Goal: Transaction & Acquisition: Purchase product/service

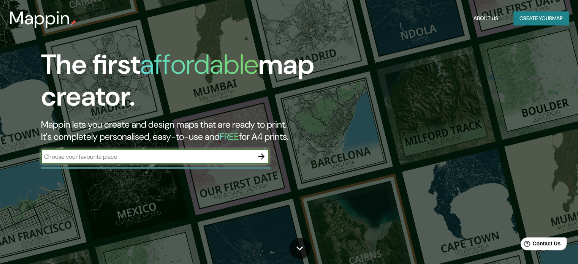
click at [133, 157] on input "text" at bounding box center [147, 156] width 213 height 9
paste input "Av. [GEOGRAPHIC_DATA] 171"
type input "Av. [GEOGRAPHIC_DATA] 171"
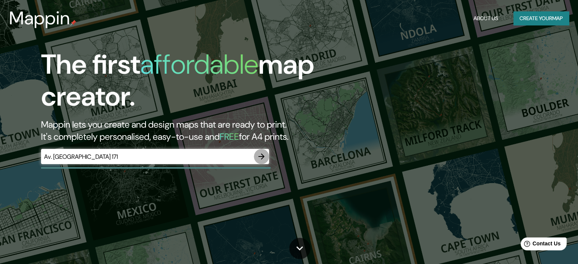
click at [263, 157] on icon "button" at bounding box center [262, 157] width 6 height 6
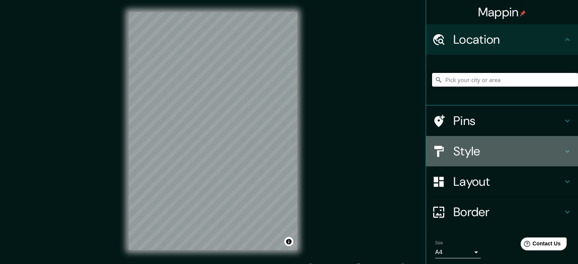
click at [487, 153] on h4 "Style" at bounding box center [508, 151] width 109 height 15
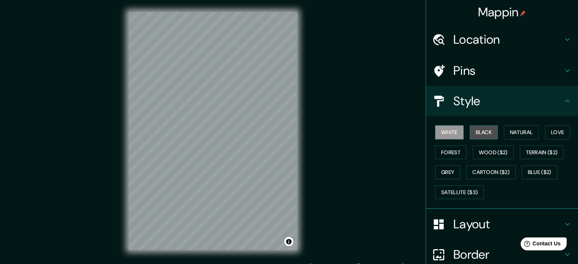
click at [488, 133] on button "Black" at bounding box center [484, 132] width 29 height 14
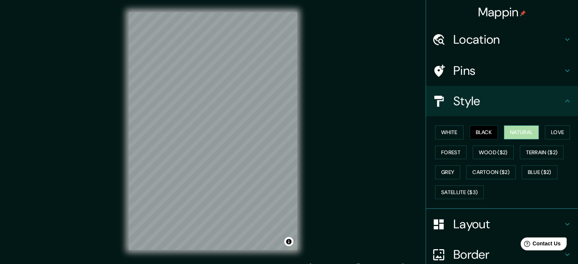
click at [509, 130] on button "Natural" at bounding box center [521, 132] width 35 height 14
click at [546, 132] on button "Love" at bounding box center [557, 132] width 25 height 14
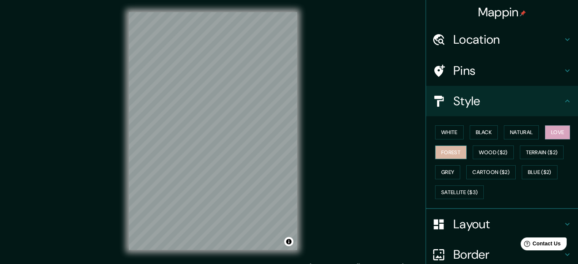
click at [444, 149] on button "Forest" at bounding box center [451, 153] width 32 height 14
click at [486, 149] on button "Wood ($2)" at bounding box center [493, 153] width 41 height 14
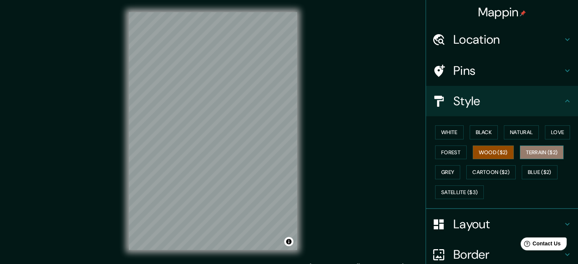
click at [529, 150] on button "Terrain ($2)" at bounding box center [542, 153] width 44 height 14
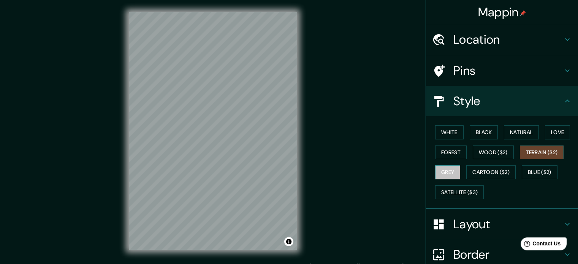
click at [444, 169] on button "Grey" at bounding box center [447, 172] width 25 height 14
click at [538, 166] on button "Blue ($2)" at bounding box center [540, 172] width 36 height 14
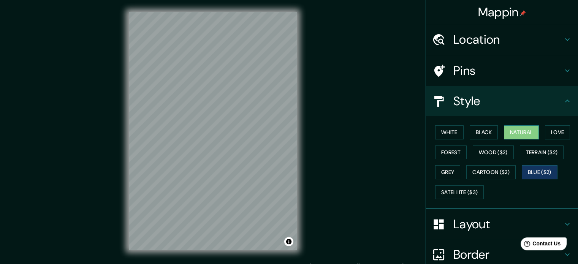
click at [509, 135] on button "Natural" at bounding box center [521, 132] width 35 height 14
click at [477, 133] on button "Black" at bounding box center [484, 132] width 29 height 14
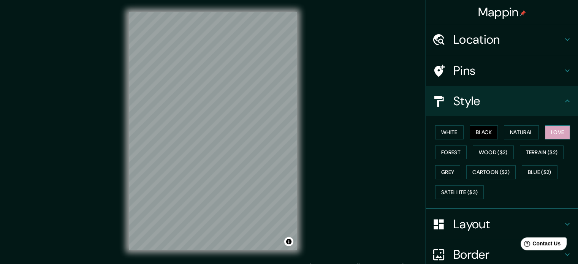
click at [552, 130] on button "Love" at bounding box center [557, 132] width 25 height 14
click at [454, 133] on button "White" at bounding box center [449, 132] width 29 height 14
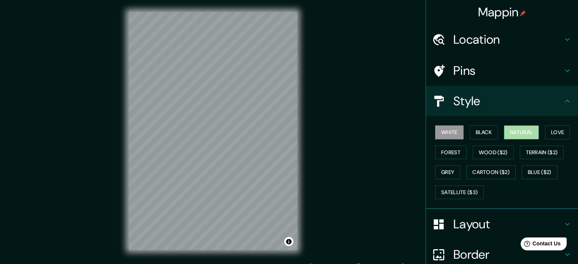
click at [511, 131] on button "Natural" at bounding box center [521, 132] width 35 height 14
click at [280, 187] on div "© Mapbox © OpenStreetMap Improve this map" at bounding box center [213, 131] width 193 height 262
click at [440, 134] on button "White" at bounding box center [449, 132] width 29 height 14
click at [446, 157] on button "Forest" at bounding box center [451, 153] width 32 height 14
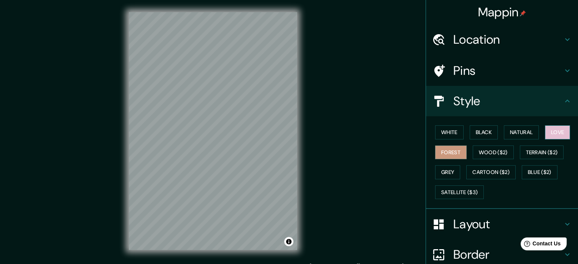
click at [546, 133] on button "Love" at bounding box center [557, 132] width 25 height 14
click at [505, 152] on button "Wood ($2)" at bounding box center [493, 153] width 41 height 14
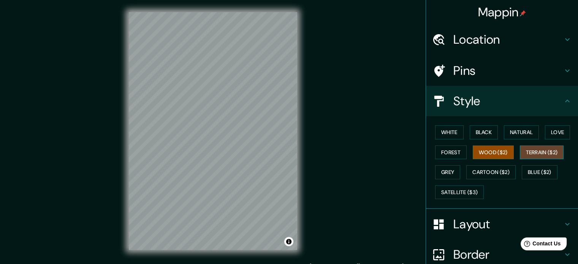
click at [540, 150] on button "Terrain ($2)" at bounding box center [542, 153] width 44 height 14
click at [449, 170] on button "Grey" at bounding box center [447, 172] width 25 height 14
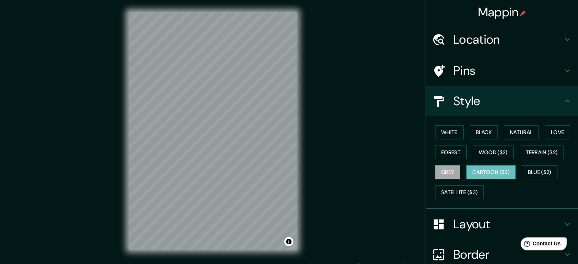
click at [474, 170] on button "Cartoon ($2)" at bounding box center [490, 172] width 49 height 14
click at [529, 169] on button "Blue ($2)" at bounding box center [540, 172] width 36 height 14
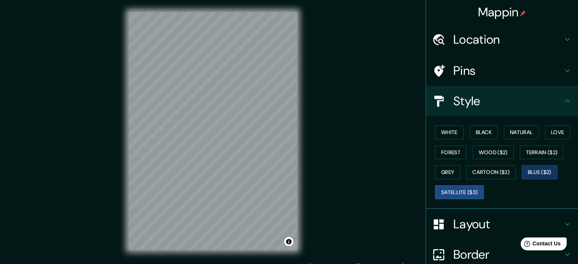
click at [468, 188] on button "Satellite ($3)" at bounding box center [459, 193] width 49 height 14
click at [475, 130] on button "Black" at bounding box center [484, 132] width 29 height 14
click at [452, 192] on button "Satellite ($3)" at bounding box center [459, 193] width 49 height 14
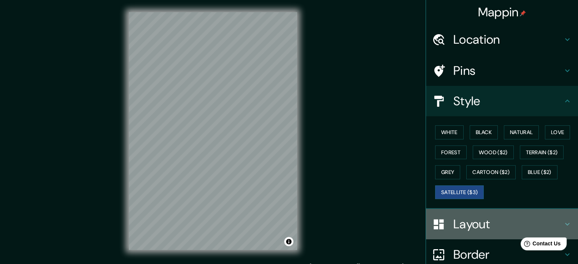
click at [563, 224] on icon at bounding box center [567, 224] width 9 height 9
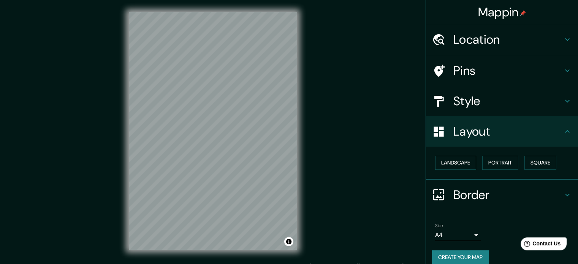
click at [469, 234] on body "Mappin Location Pins Style Layout Landscape Portrait Square Border Choose a bor…" at bounding box center [289, 132] width 578 height 264
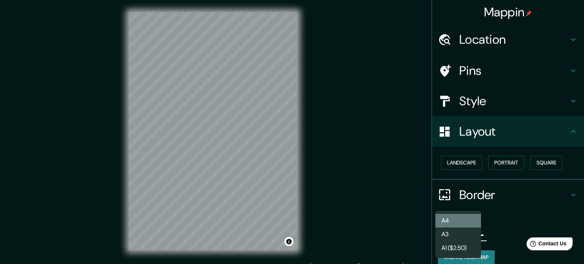
click at [462, 224] on li "A4" at bounding box center [458, 221] width 46 height 14
